Goal: Complete application form

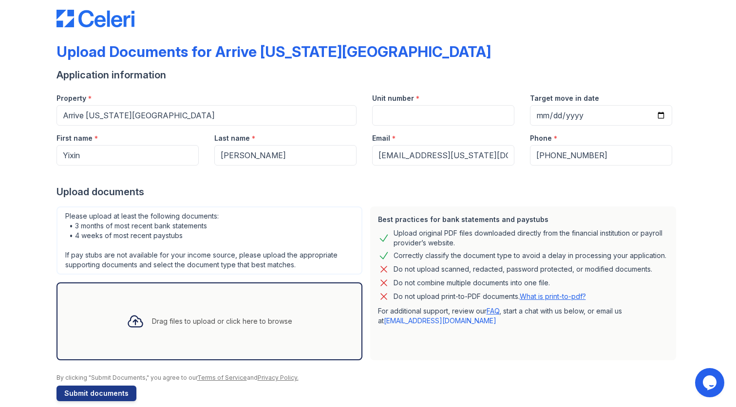
scroll to position [16, 0]
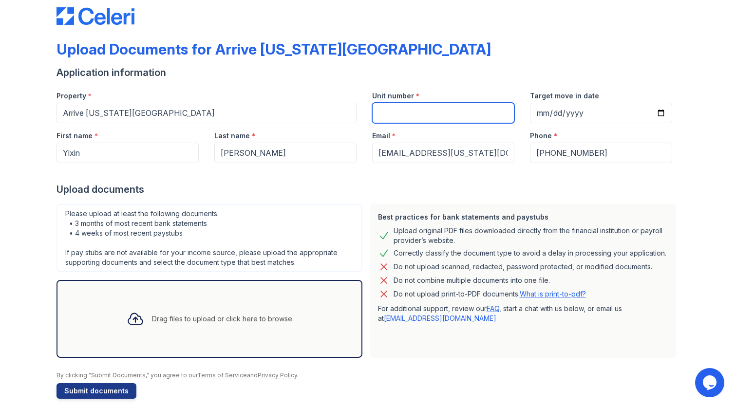
click at [397, 115] on input "Unit number" at bounding box center [443, 113] width 142 height 20
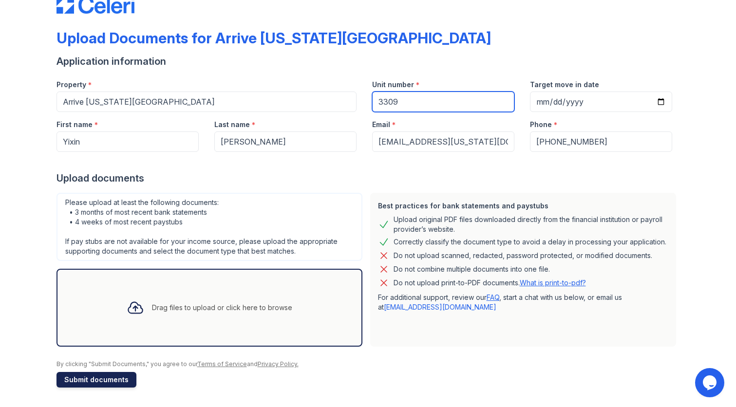
type input "3309"
click at [103, 383] on button "Submit documents" at bounding box center [96, 380] width 80 height 16
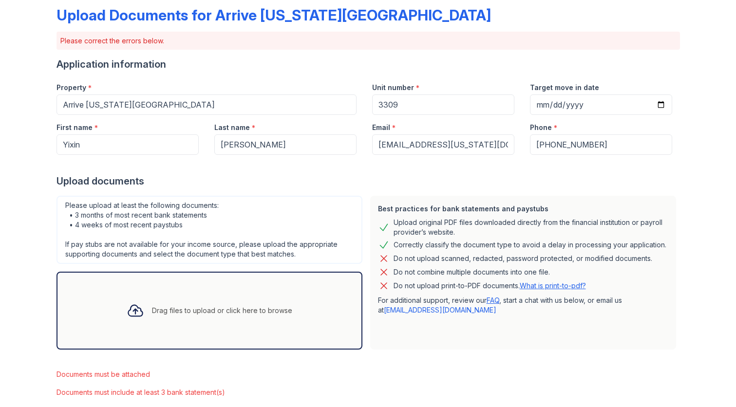
scroll to position [101, 0]
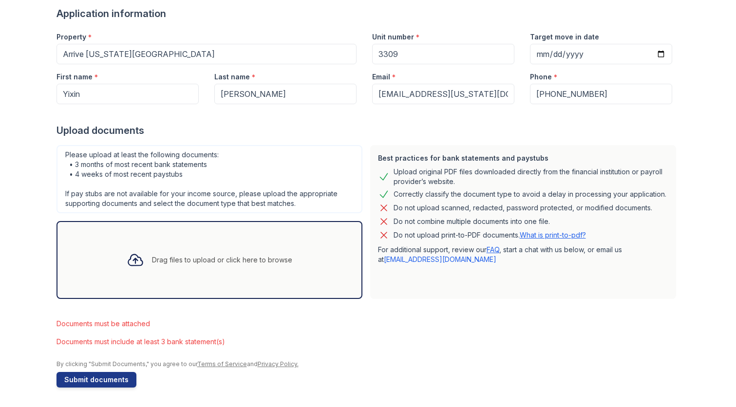
click at [141, 276] on div "Drag files to upload or click here to browse" at bounding box center [209, 260] width 306 height 78
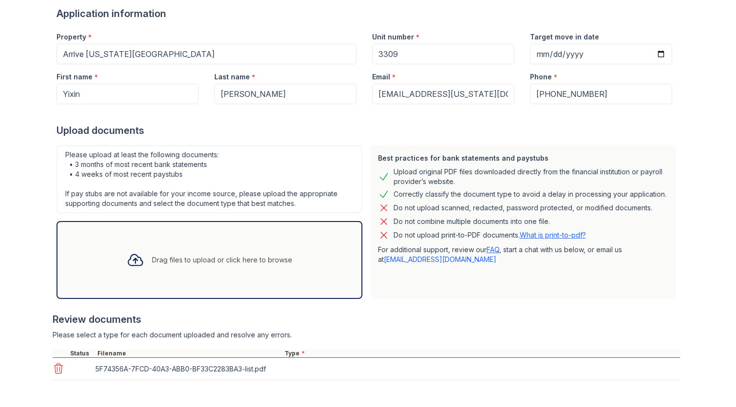
click at [136, 257] on icon at bounding box center [136, 260] width 18 height 18
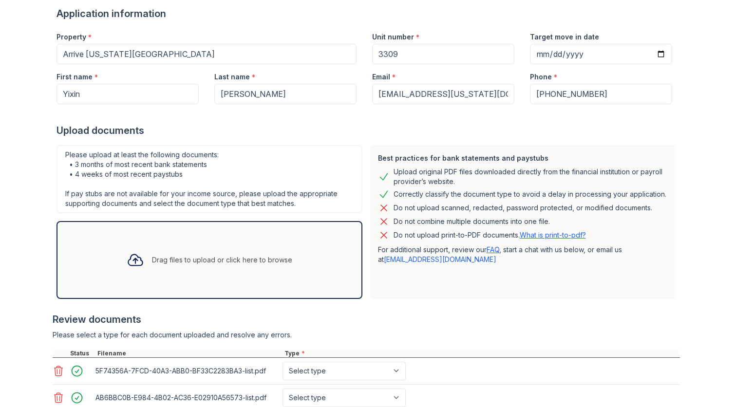
click at [118, 401] on div "AB6BBC0B-E984-4B02-AC36-E02910A56573-list.pdf" at bounding box center [186, 397] width 183 height 14
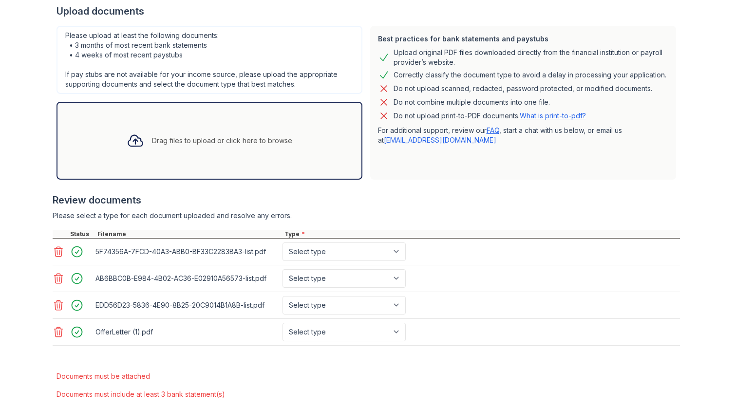
scroll to position [222, 0]
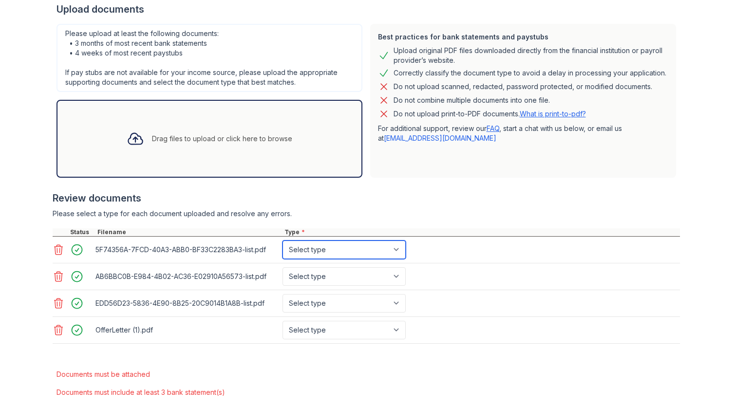
click at [381, 249] on select "Select type Paystub Bank Statement Offer Letter Tax Documents Benefit Award Let…" at bounding box center [343, 249] width 123 height 18
select select "bank_statement"
click at [282, 240] on select "Select type Paystub Bank Statement Offer Letter Tax Documents Benefit Award Let…" at bounding box center [343, 249] width 123 height 18
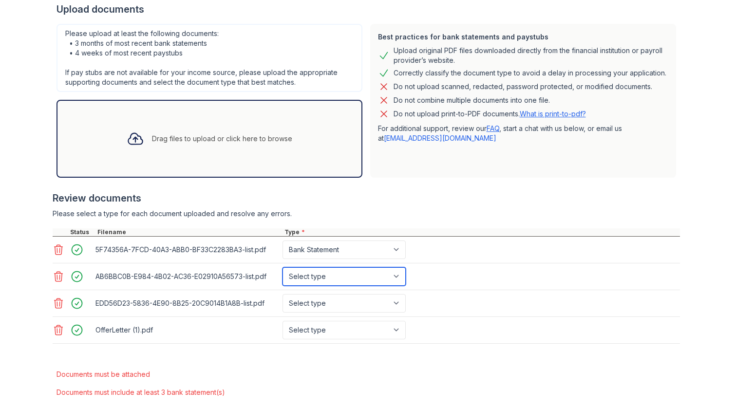
click at [332, 276] on select "Select type Paystub Bank Statement Offer Letter Tax Documents Benefit Award Let…" at bounding box center [343, 276] width 123 height 18
select select "bank_statement"
click at [282, 267] on select "Select type Paystub Bank Statement Offer Letter Tax Documents Benefit Award Let…" at bounding box center [343, 276] width 123 height 18
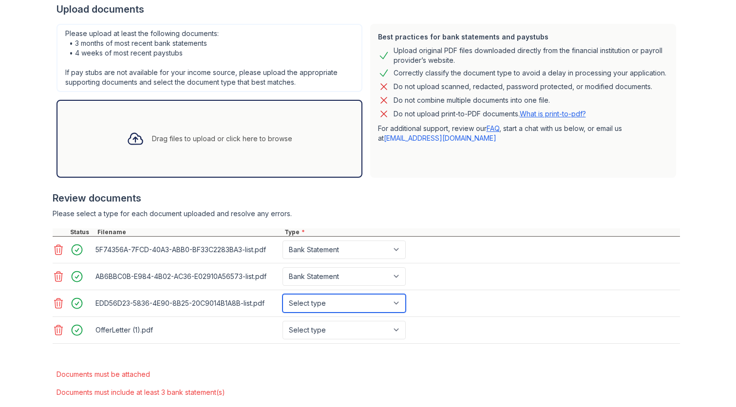
click at [319, 296] on select "Select type Paystub Bank Statement Offer Letter Tax Documents Benefit Award Let…" at bounding box center [343, 303] width 123 height 18
select select "bank_statement"
click at [282, 294] on select "Select type Paystub Bank Statement Offer Letter Tax Documents Benefit Award Let…" at bounding box center [343, 303] width 123 height 18
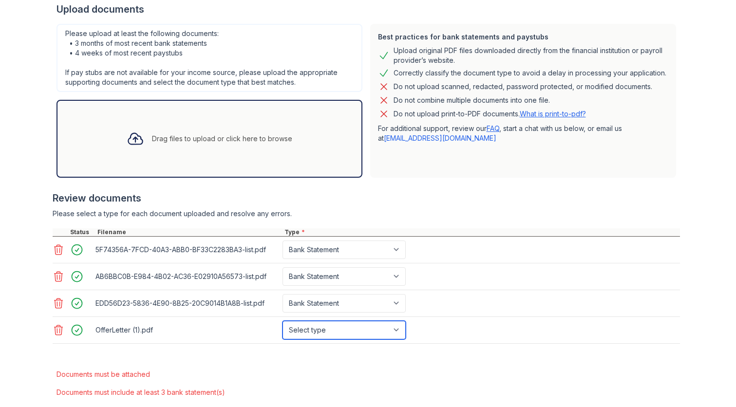
click at [314, 330] on select "Select type Paystub Bank Statement Offer Letter Tax Documents Benefit Award Let…" at bounding box center [343, 330] width 123 height 18
select select "offer_letter"
click at [282, 321] on select "Select type Paystub Bank Statement Offer Letter Tax Documents Benefit Award Let…" at bounding box center [343, 330] width 123 height 18
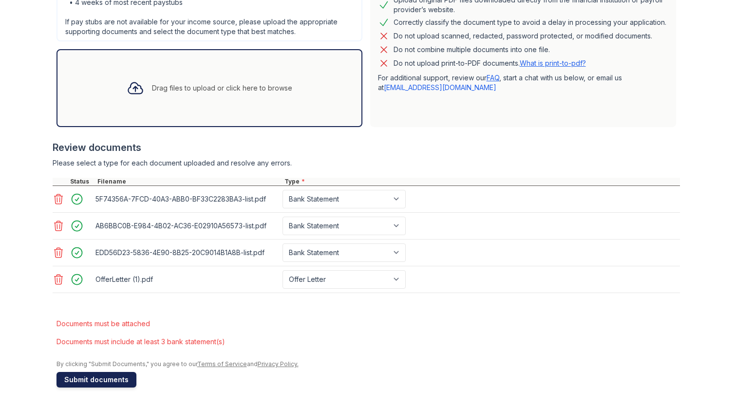
click at [85, 383] on button "Submit documents" at bounding box center [96, 380] width 80 height 16
